Goal: Task Accomplishment & Management: Complete application form

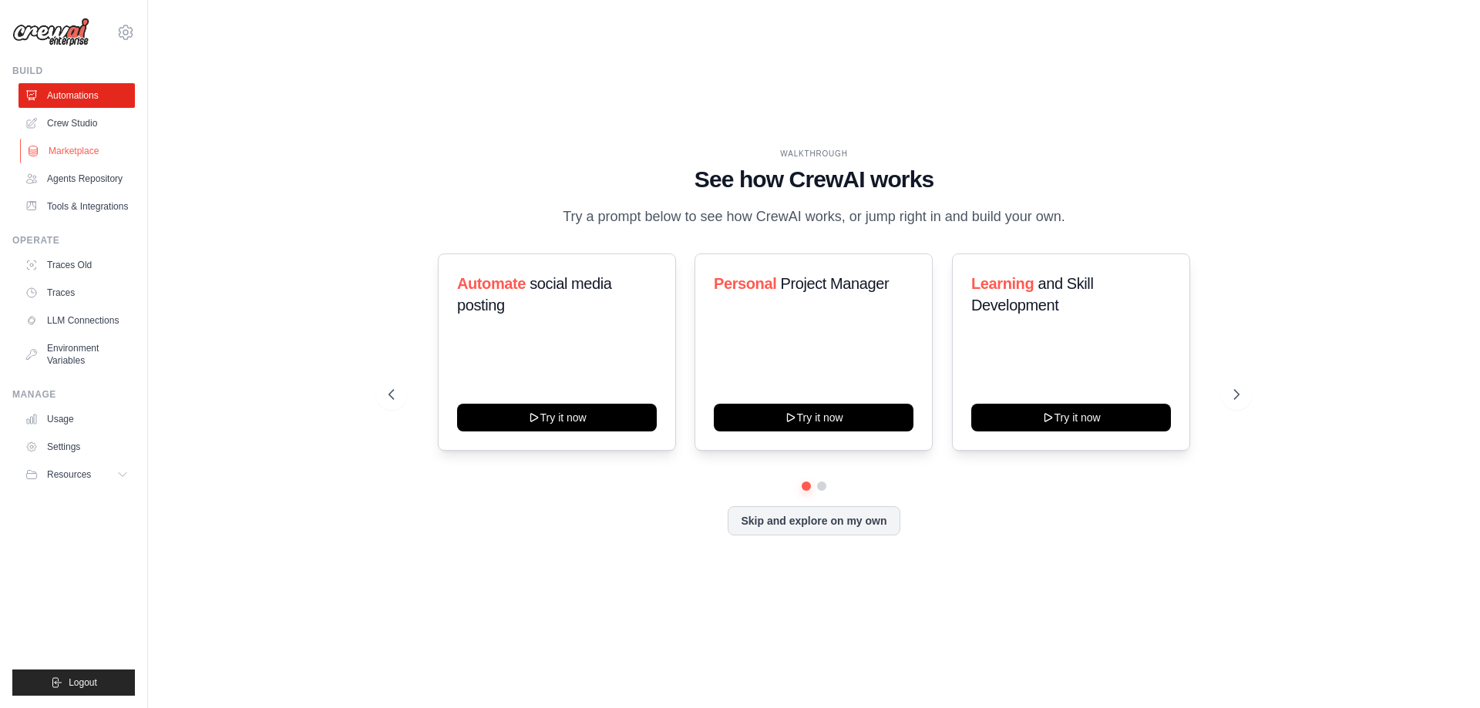
click at [98, 153] on link "Marketplace" at bounding box center [78, 151] width 116 height 25
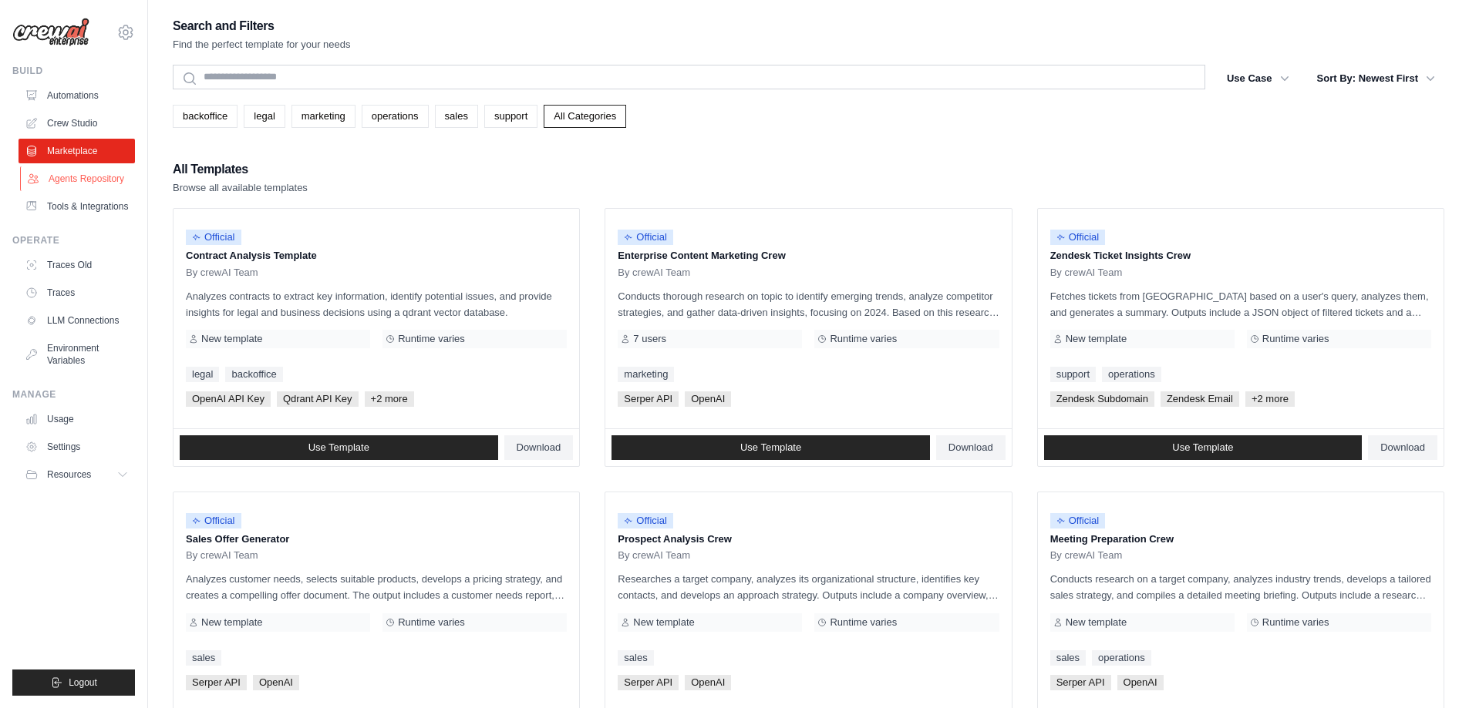
click at [109, 177] on link "Agents Repository" at bounding box center [78, 179] width 116 height 25
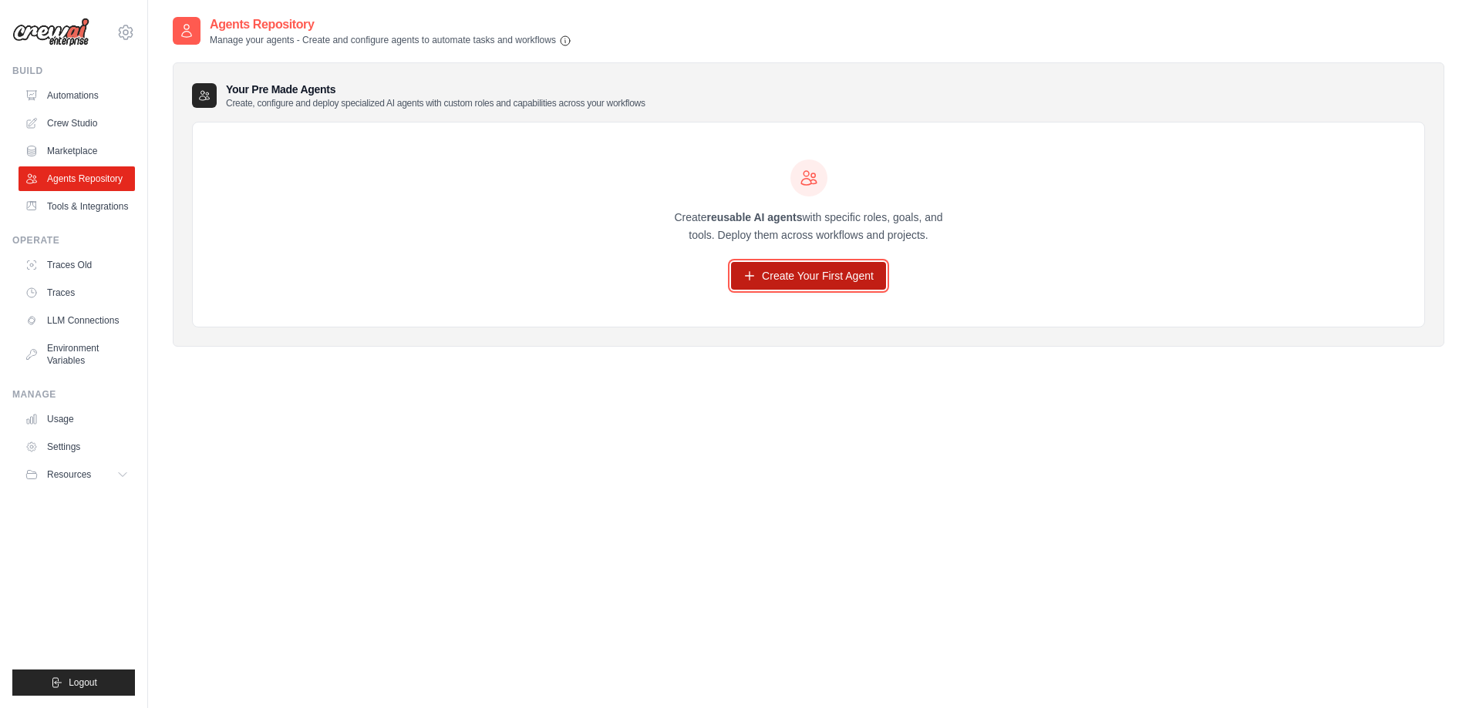
click at [772, 274] on link "Create Your First Agent" at bounding box center [808, 276] width 155 height 28
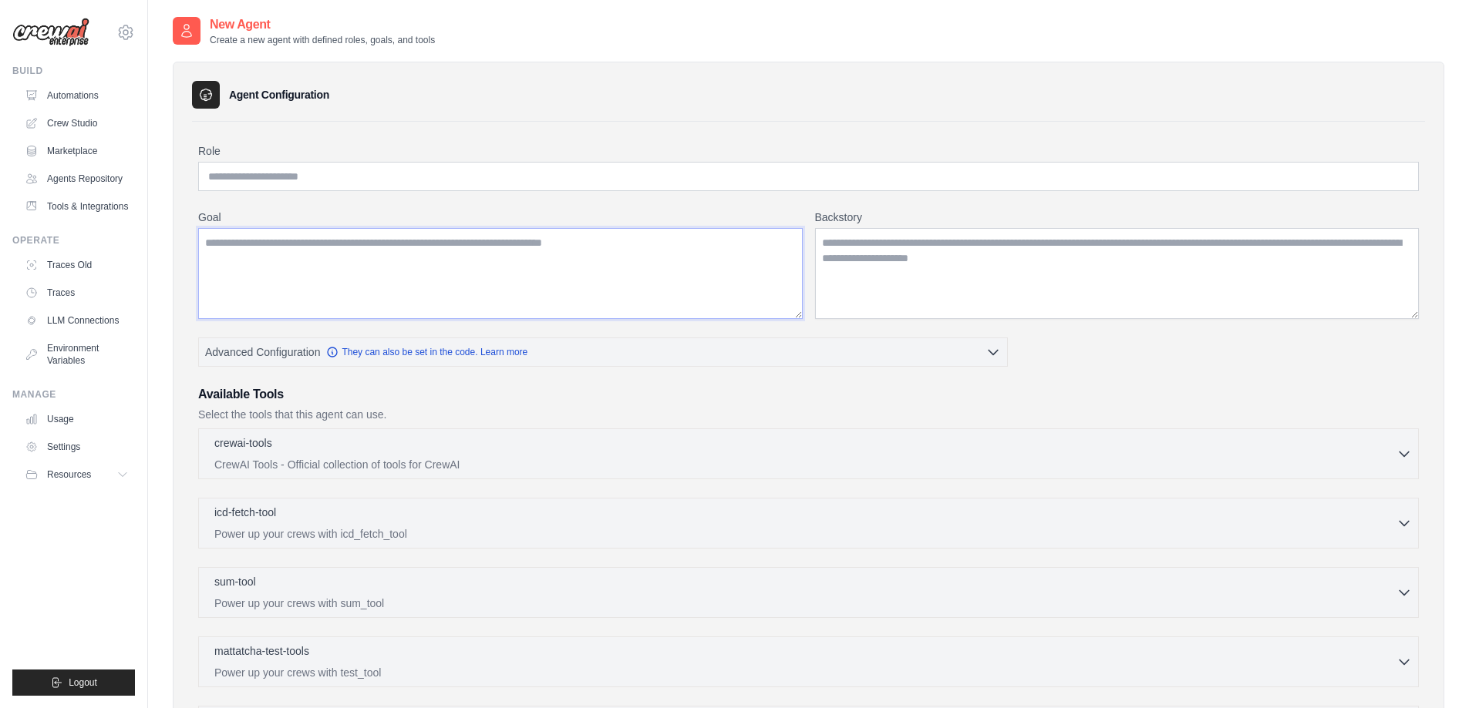
drag, startPoint x: 630, startPoint y: 261, endPoint x: 471, endPoint y: 190, distance: 173.9
click at [627, 261] on textarea "Goal" at bounding box center [500, 273] width 604 height 91
click at [469, 189] on input "Role" at bounding box center [808, 176] width 1220 height 29
click at [617, 251] on textarea "Goal" at bounding box center [500, 273] width 604 height 91
click at [957, 266] on textarea "Backstory" at bounding box center [1117, 273] width 604 height 91
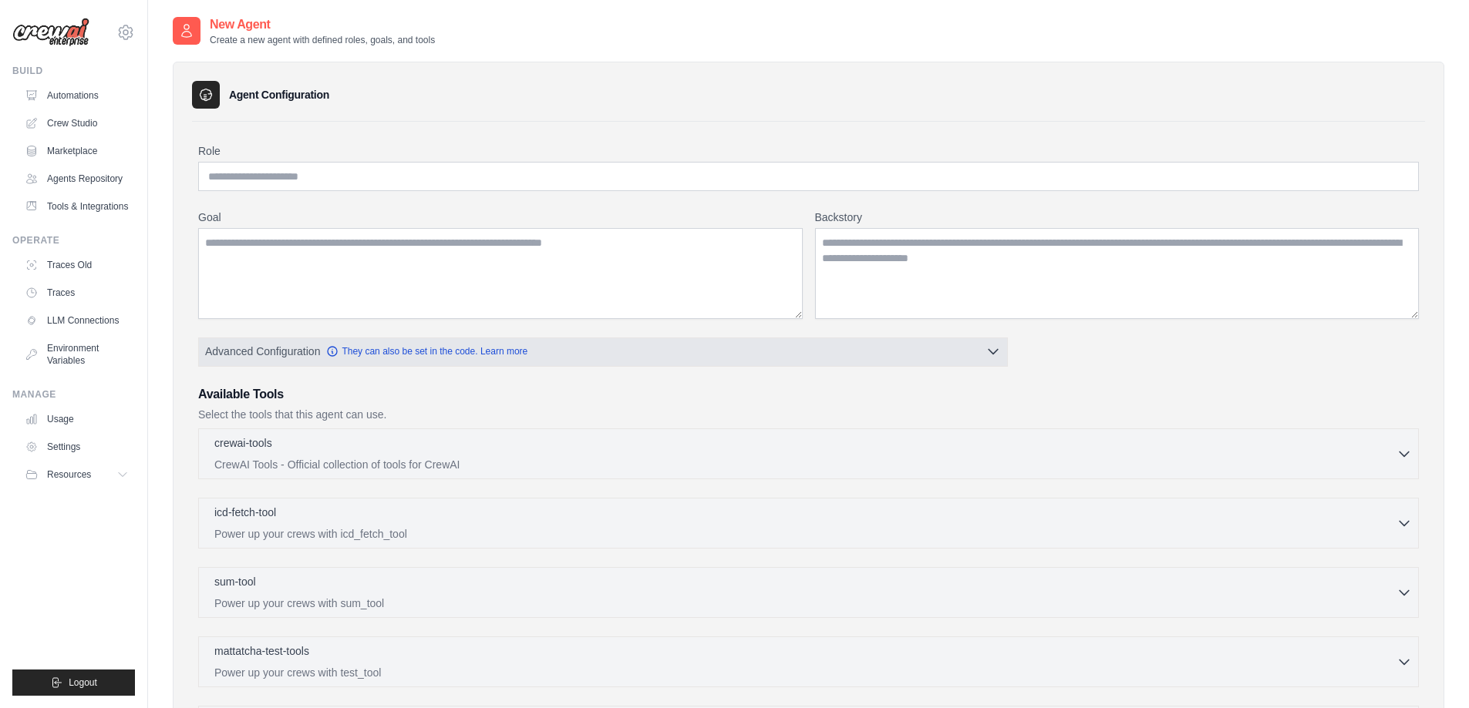
click at [846, 349] on button "Advanced Configuration They can also be set in the code. Learn more" at bounding box center [603, 352] width 808 height 28
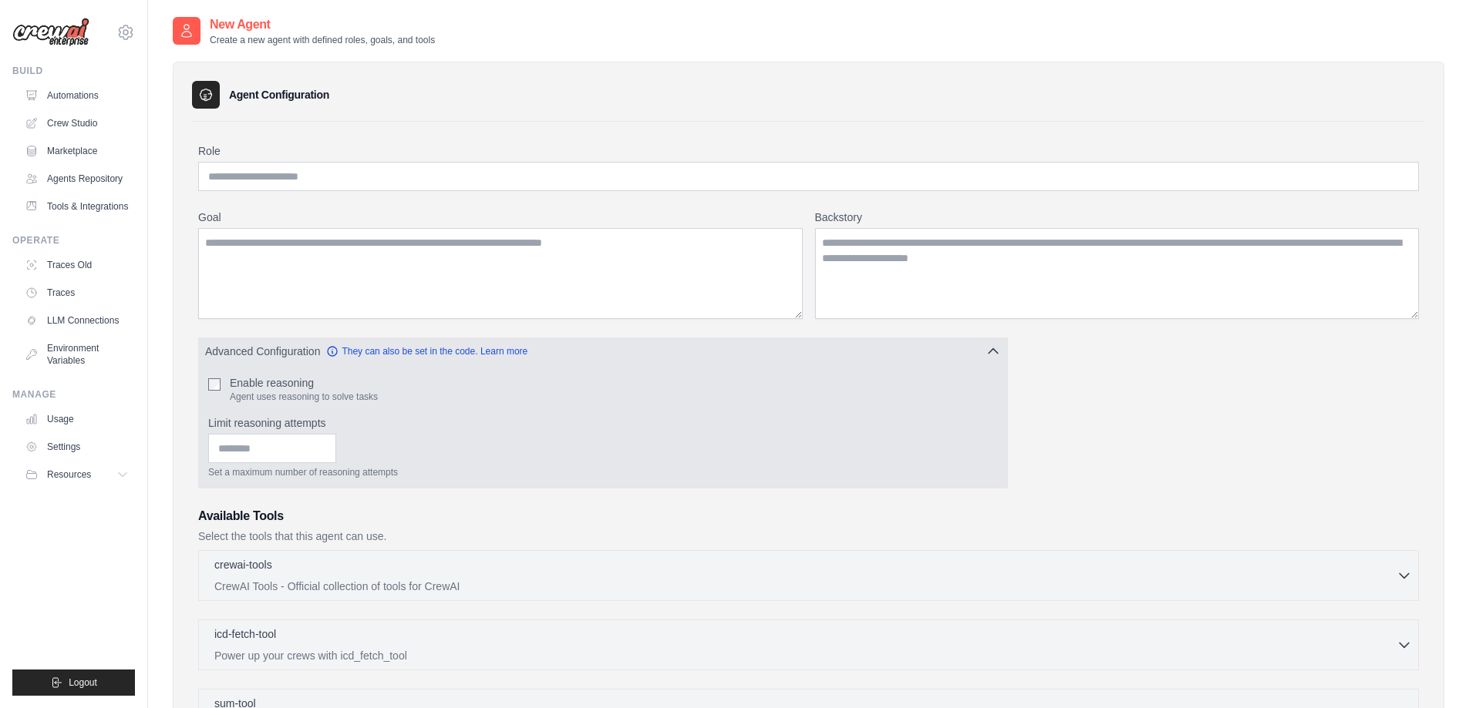
click at [846, 349] on button "Advanced Configuration They can also be set in the code. Learn more" at bounding box center [603, 352] width 808 height 28
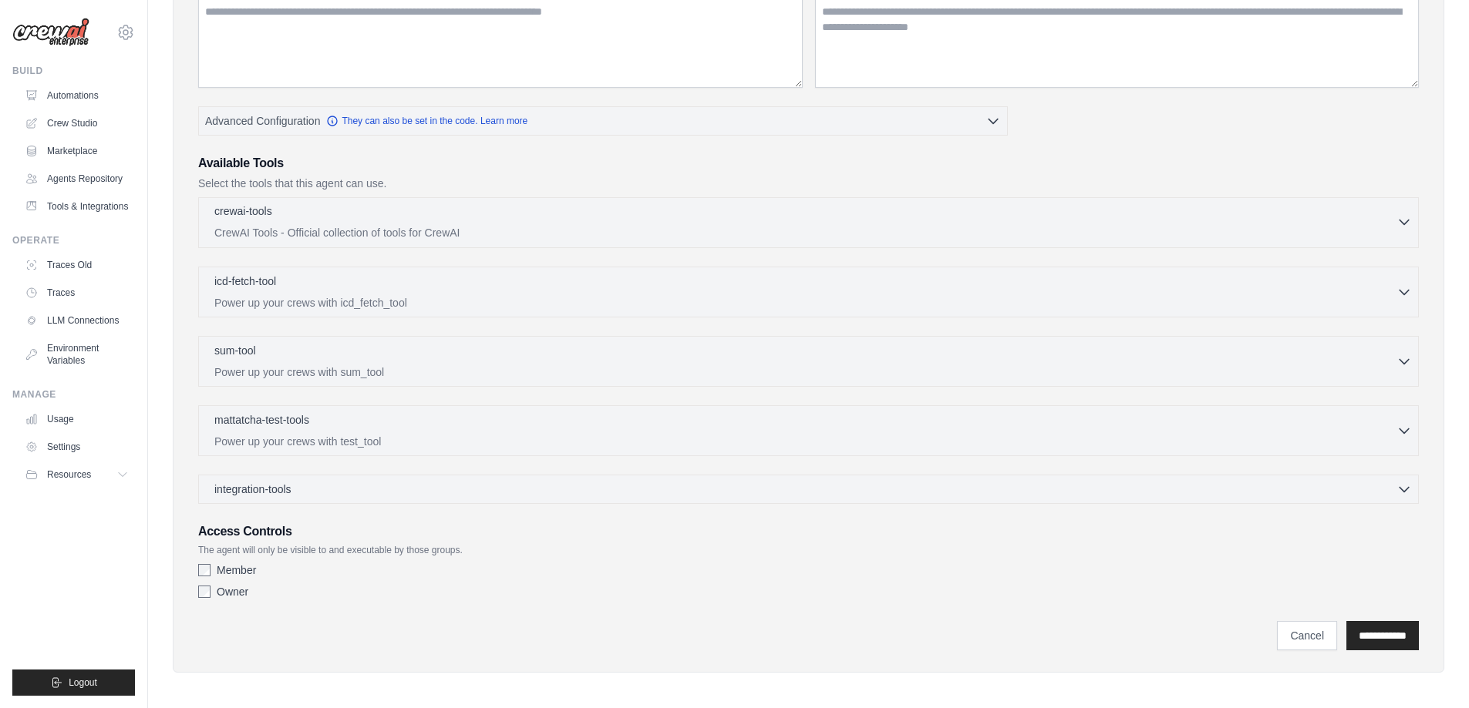
scroll to position [236, 0]
click at [245, 567] on label "Member" at bounding box center [236, 565] width 39 height 15
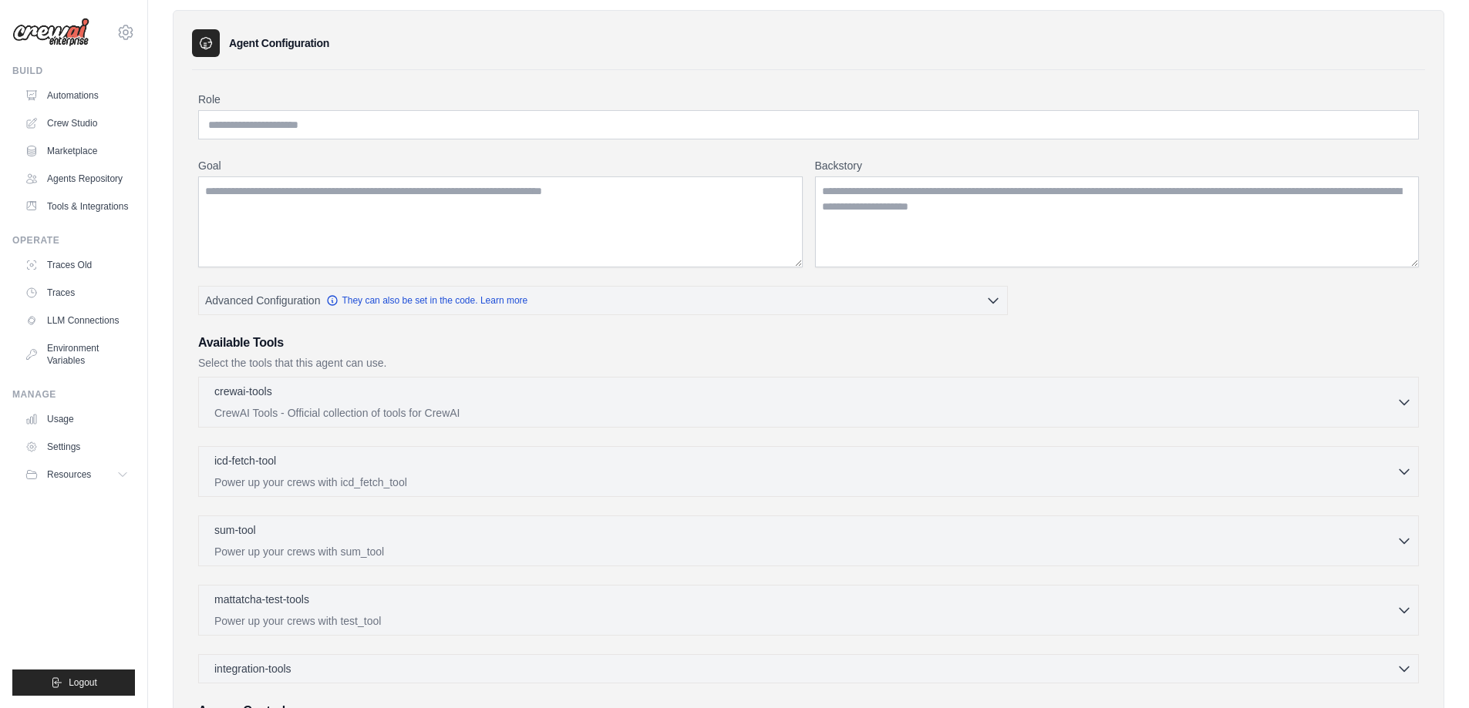
scroll to position [0, 0]
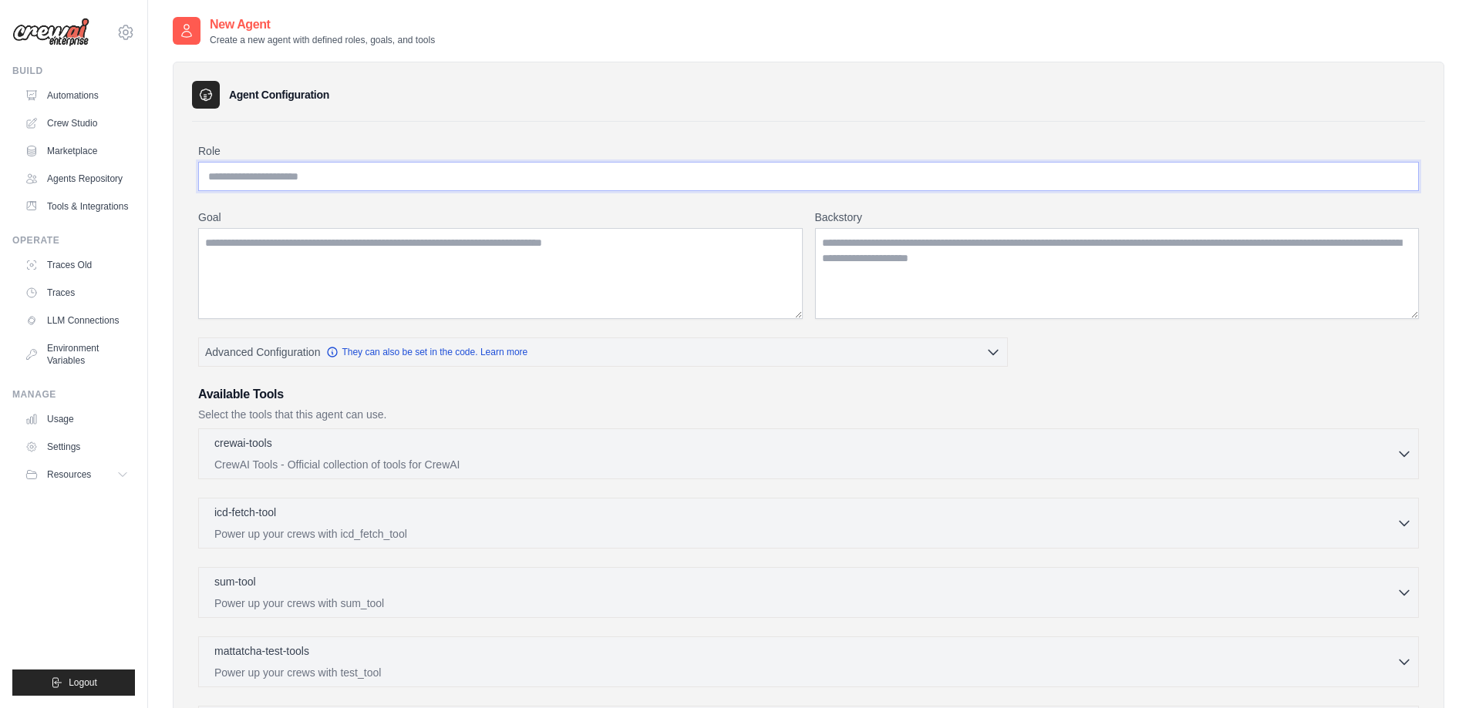
click at [281, 184] on input "Role" at bounding box center [808, 176] width 1220 height 29
type input "**********"
click at [385, 261] on textarea "Goal" at bounding box center [500, 273] width 604 height 91
type textarea "**********"
click at [924, 274] on textarea "Backstory" at bounding box center [1117, 273] width 604 height 91
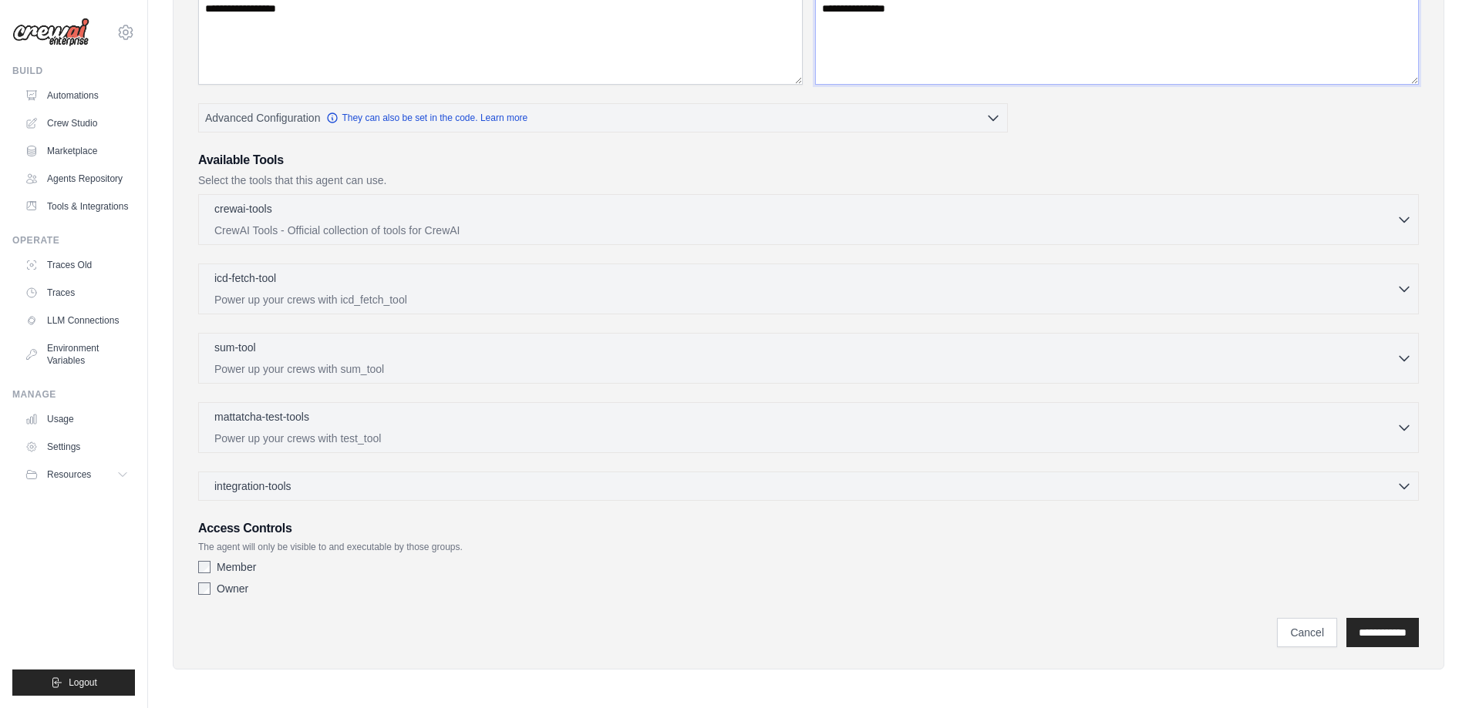
scroll to position [236, 0]
type textarea "**********"
click at [1388, 624] on input "**********" at bounding box center [1382, 631] width 72 height 29
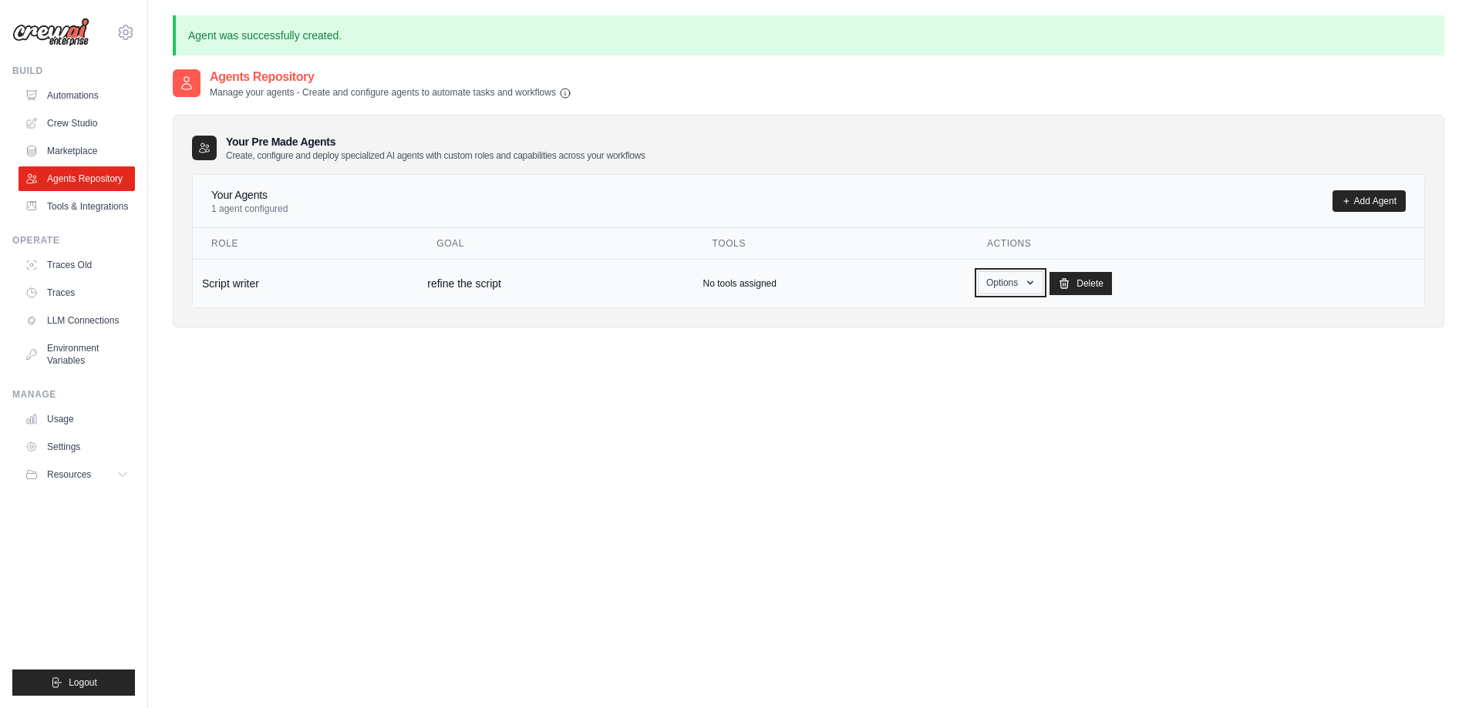
click at [992, 285] on button "Options" at bounding box center [1010, 282] width 66 height 23
click at [122, 262] on link "Traces Old" at bounding box center [78, 265] width 116 height 25
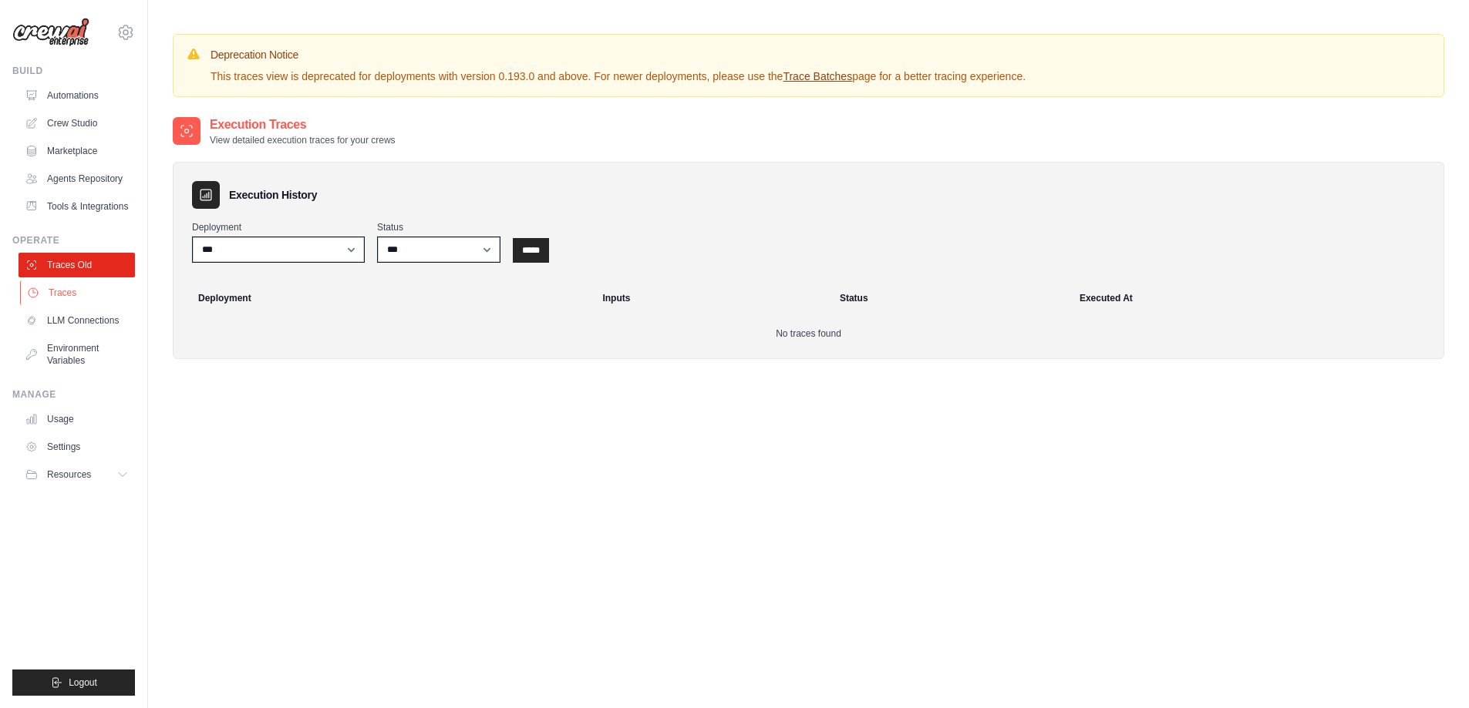
click at [101, 288] on link "Traces" at bounding box center [78, 293] width 116 height 25
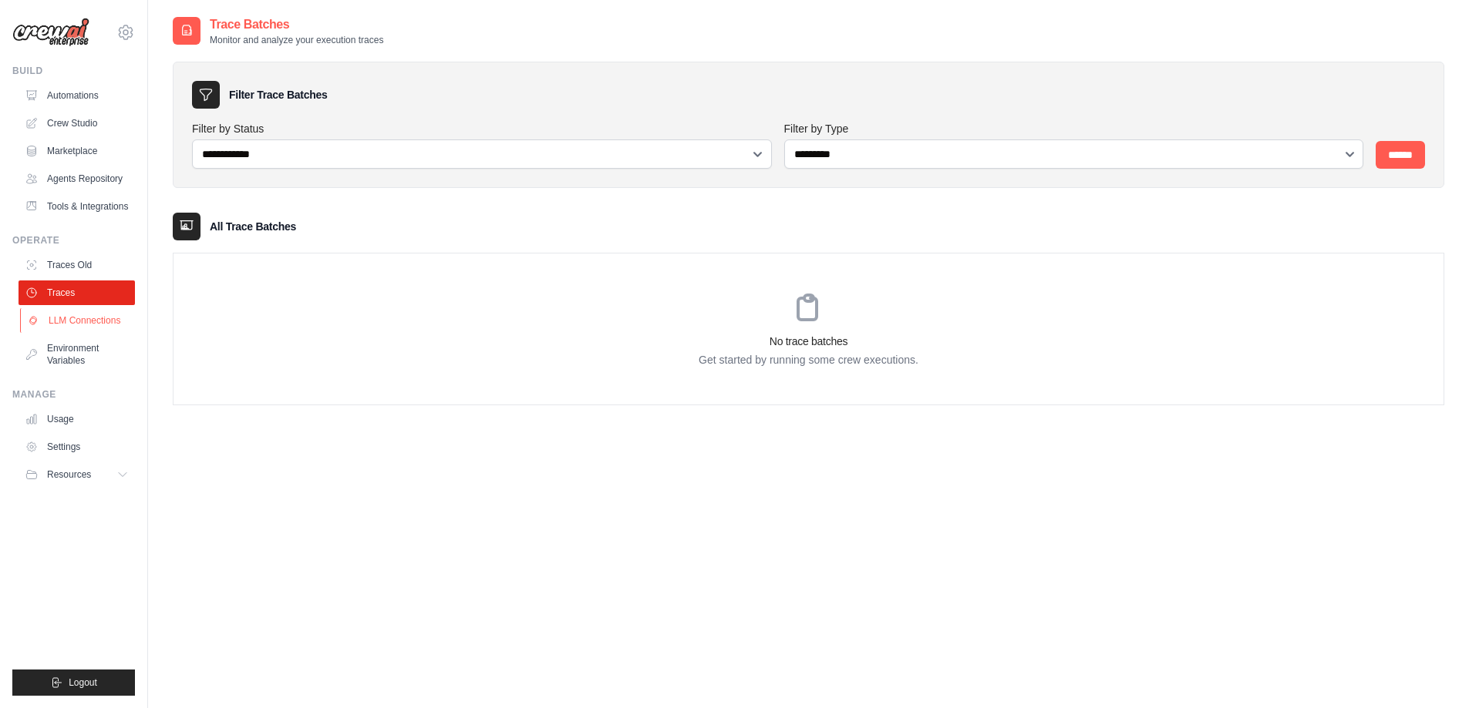
click at [110, 331] on link "LLM Connections" at bounding box center [78, 320] width 116 height 25
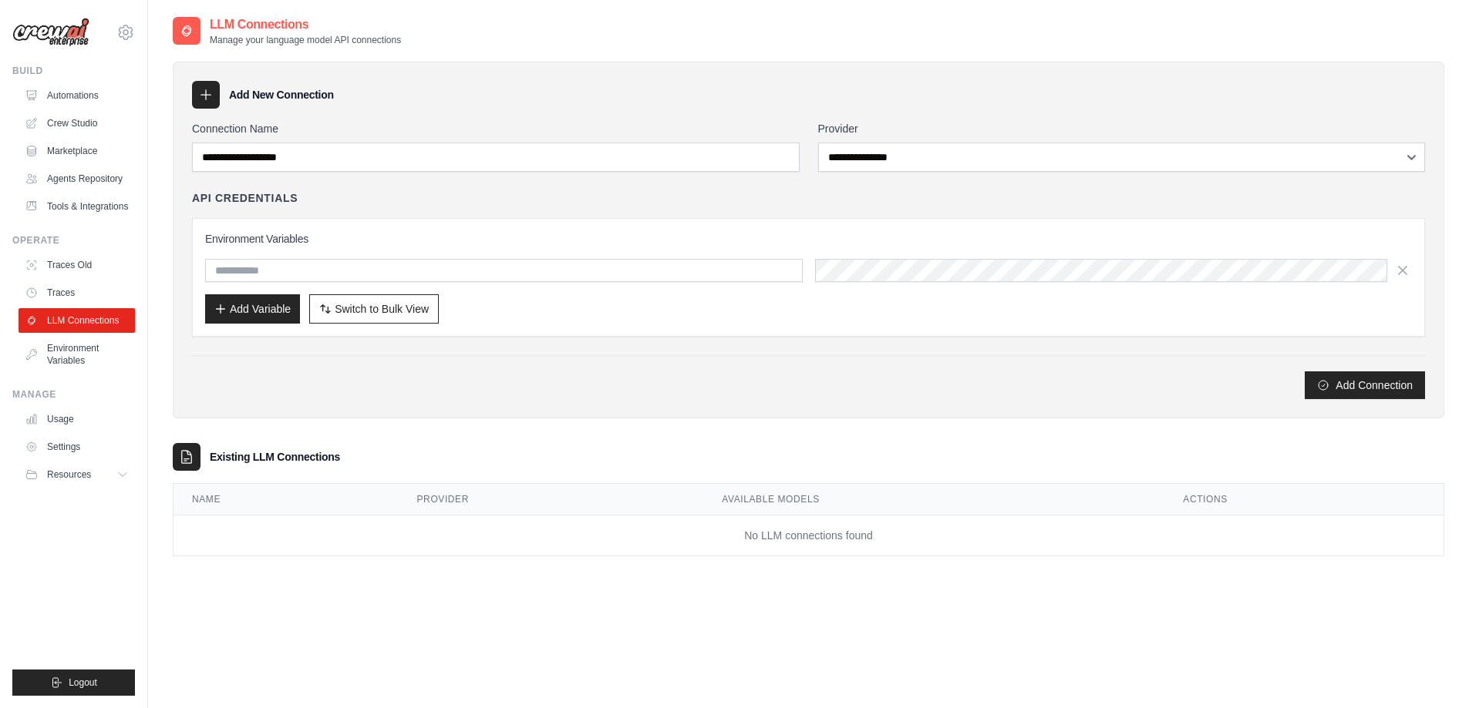
click at [106, 345] on link "Environment Variables" at bounding box center [77, 354] width 116 height 37
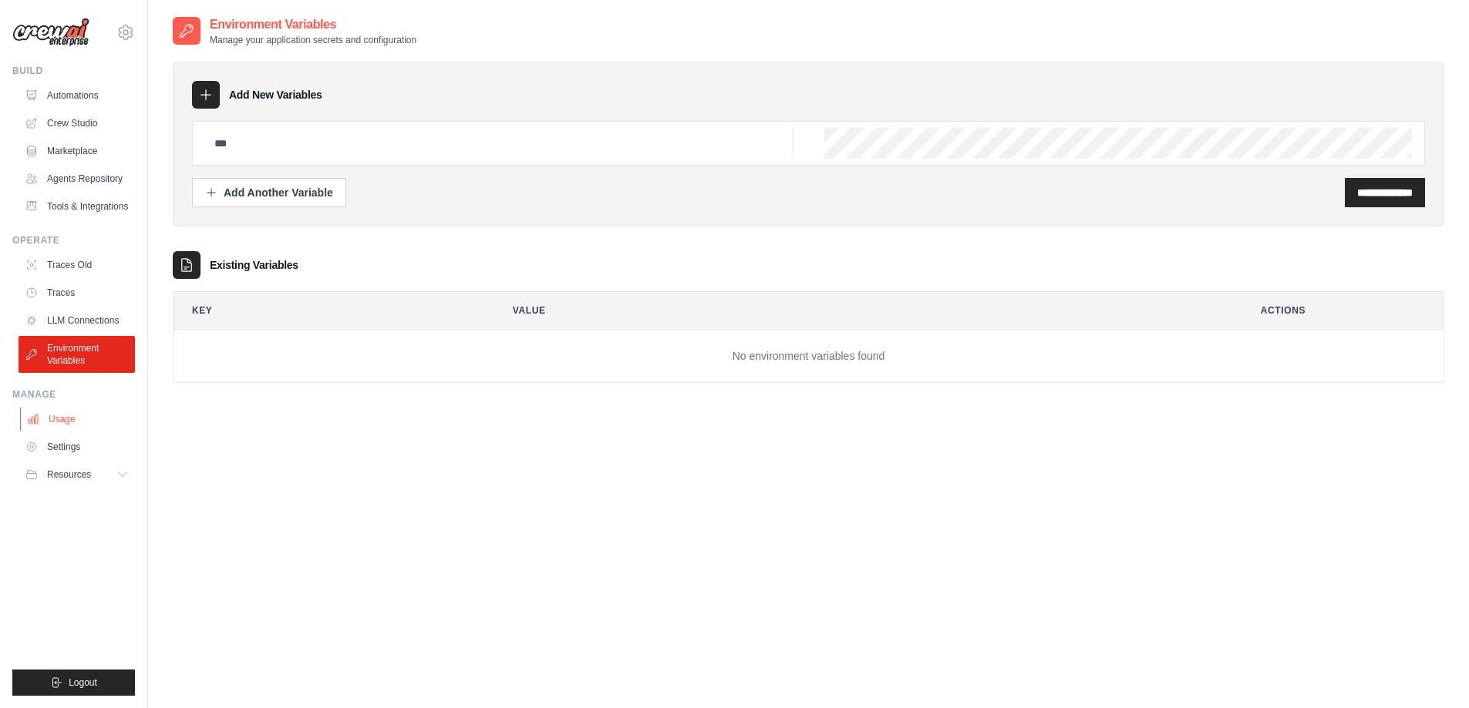
click at [105, 411] on link "Usage" at bounding box center [78, 419] width 116 height 25
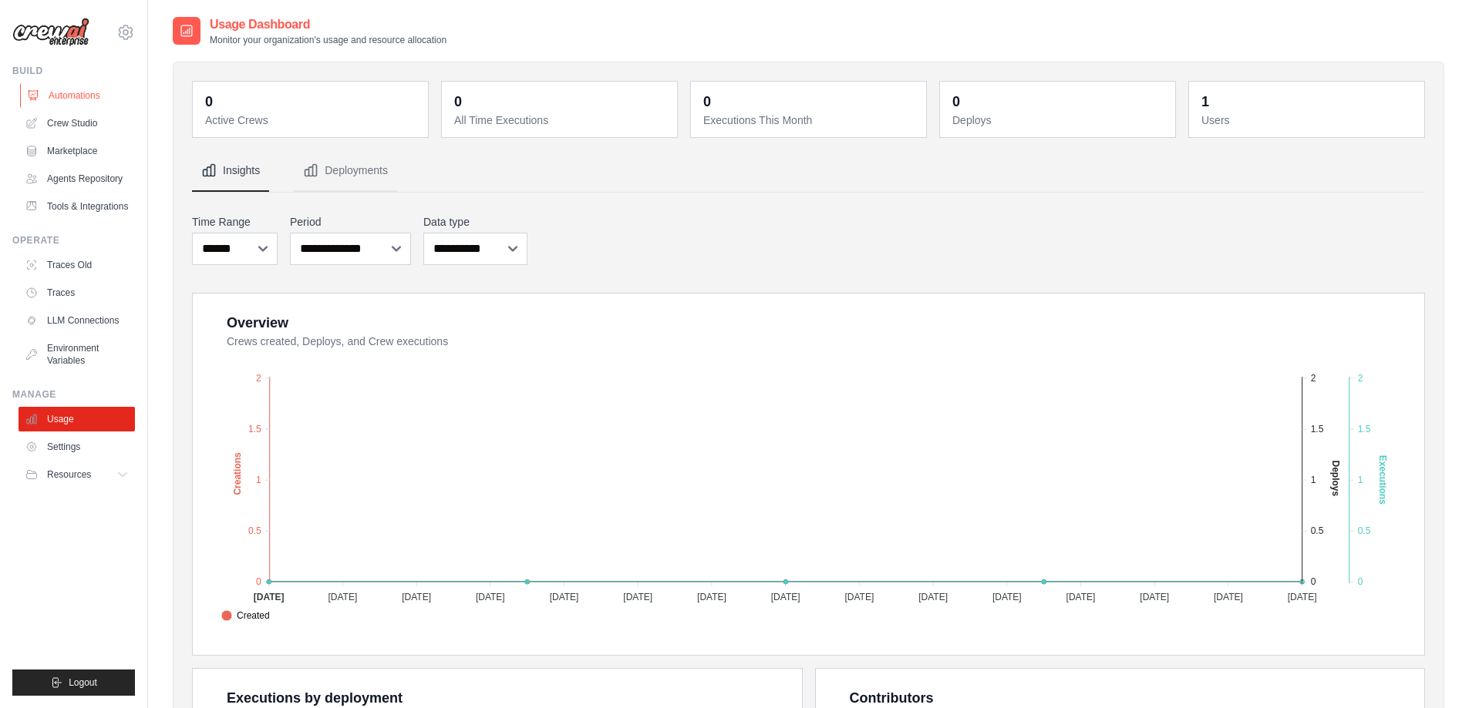
click at [105, 104] on link "Automations" at bounding box center [78, 95] width 116 height 25
